Goal: Find specific page/section: Find specific page/section

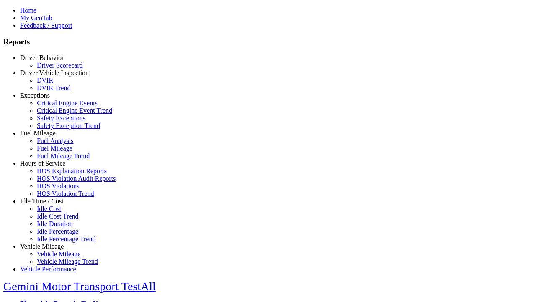
click at [48, 167] on link "Hours of Service" at bounding box center [42, 163] width 45 height 7
click at [54, 197] on link "HOS Violation Trend" at bounding box center [65, 193] width 57 height 7
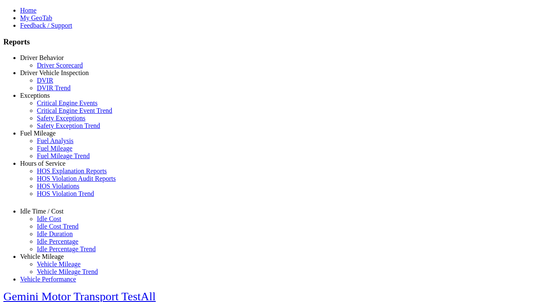
select select "**********"
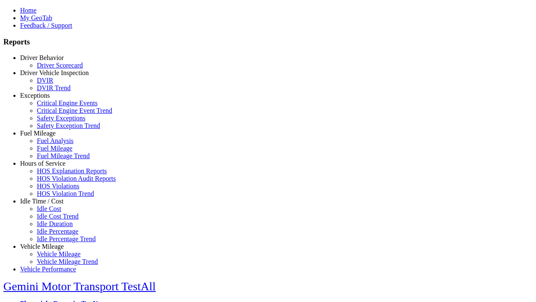
type input "**********"
